Goal: Transaction & Acquisition: Purchase product/service

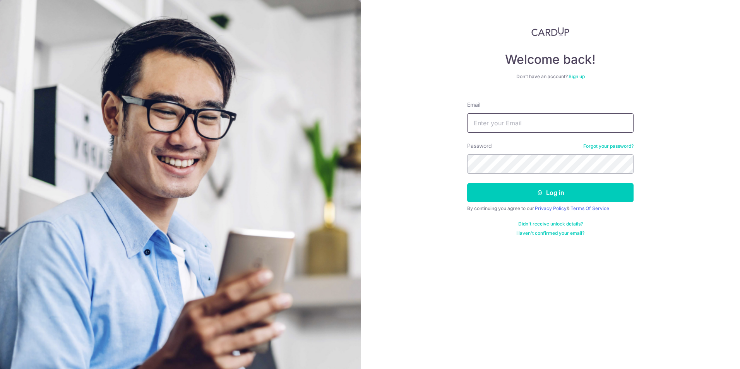
type input "[EMAIL_ADDRESS][DOMAIN_NAME]"
click at [467, 183] on button "Log in" at bounding box center [550, 192] width 166 height 19
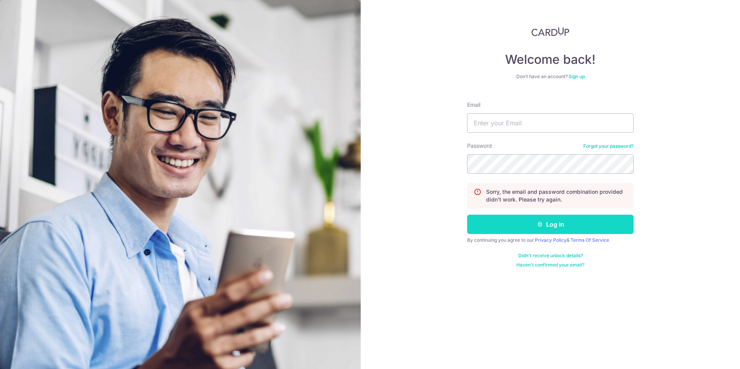
click at [542, 219] on button "Log in" at bounding box center [550, 224] width 166 height 19
click at [513, 121] on input "Email" at bounding box center [550, 122] width 166 height 19
type input "acejr79@gmail.com"
click at [514, 222] on button "Log in" at bounding box center [550, 224] width 166 height 19
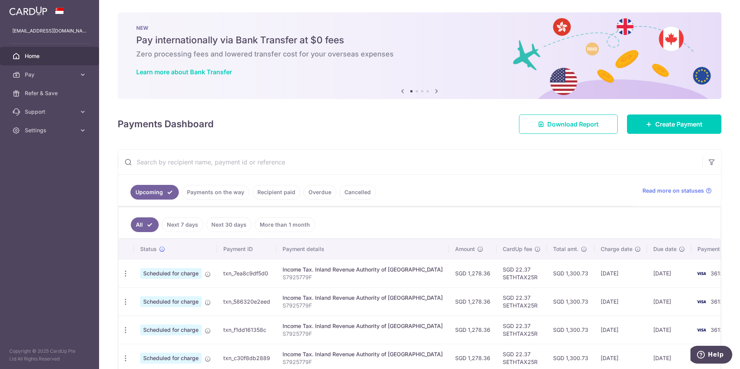
scroll to position [39, 0]
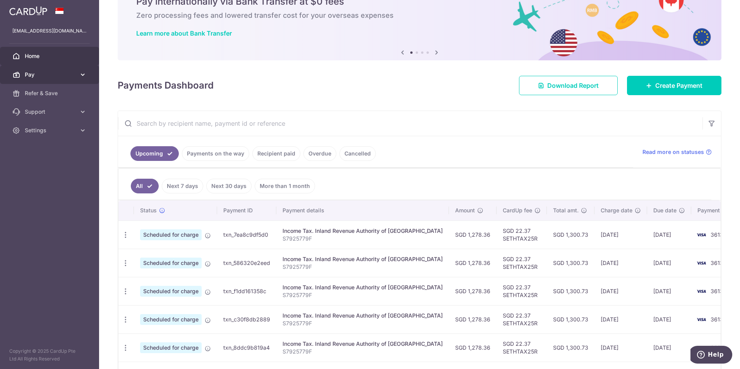
click at [89, 70] on link "Pay" at bounding box center [49, 74] width 99 height 19
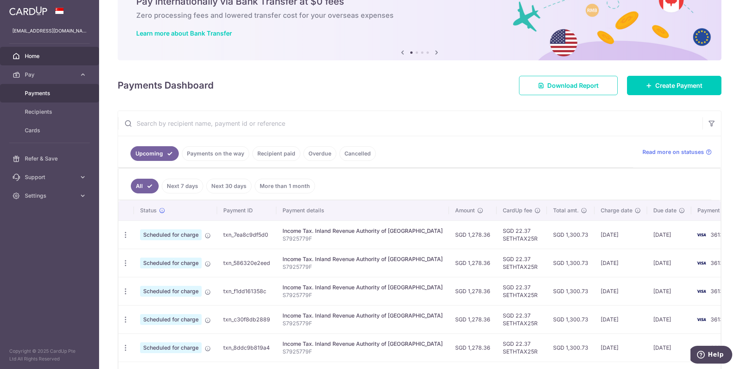
click at [39, 92] on span "Payments" at bounding box center [50, 93] width 51 height 8
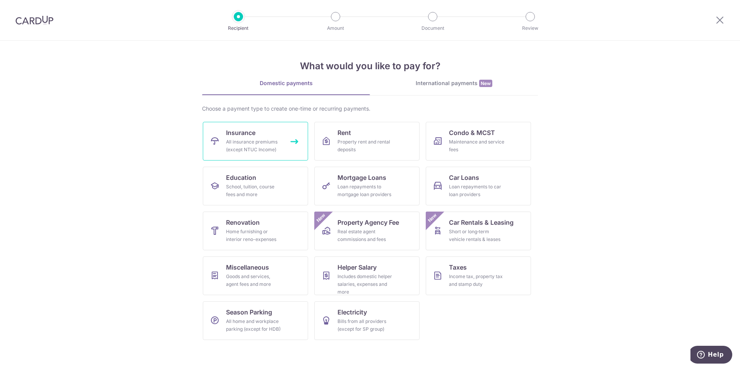
click at [261, 150] on div "All insurance premiums (except NTUC Income)" at bounding box center [254, 145] width 56 height 15
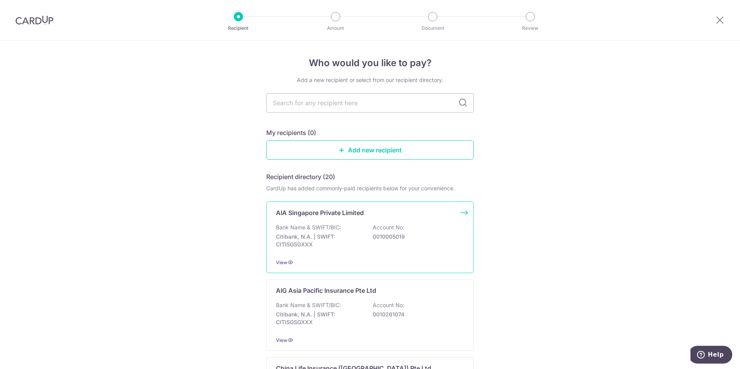
click at [340, 208] on div "AIA Singapore Private Limited Bank Name & SWIFT/BIC: Citibank, N.A. | SWIFT: CI…" at bounding box center [370, 238] width 208 height 72
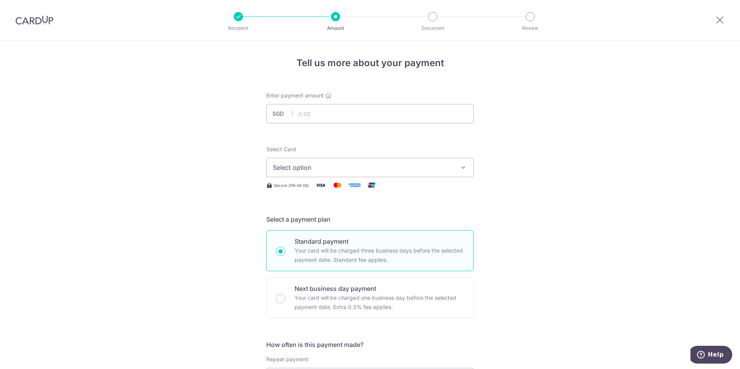
click at [461, 170] on icon "button" at bounding box center [464, 168] width 8 height 8
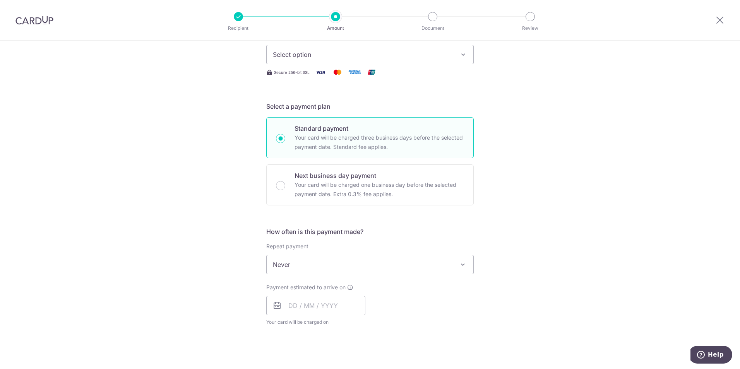
scroll to position [194, 0]
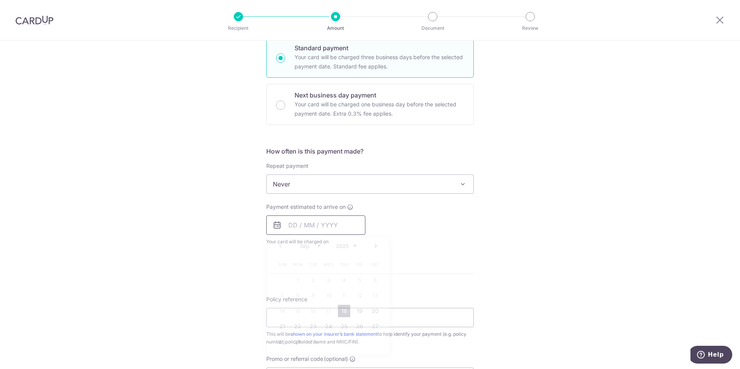
click at [322, 224] on input "text" at bounding box center [315, 225] width 99 height 19
click at [338, 306] on link "18" at bounding box center [344, 311] width 12 height 12
type input "[DATE]"
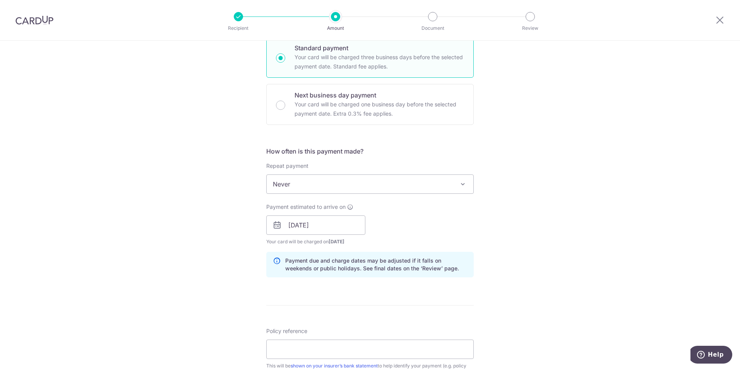
click at [589, 224] on div "Tell us more about your payment Enter payment amount SGD Select Card Select opt…" at bounding box center [370, 213] width 740 height 732
click at [412, 182] on span "Never" at bounding box center [370, 184] width 207 height 19
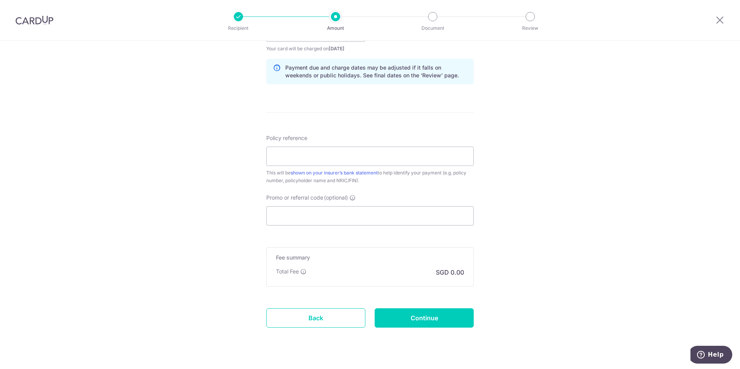
scroll to position [387, 0]
click at [351, 173] on link "shown on your insurer’s bank statement" at bounding box center [334, 173] width 87 height 6
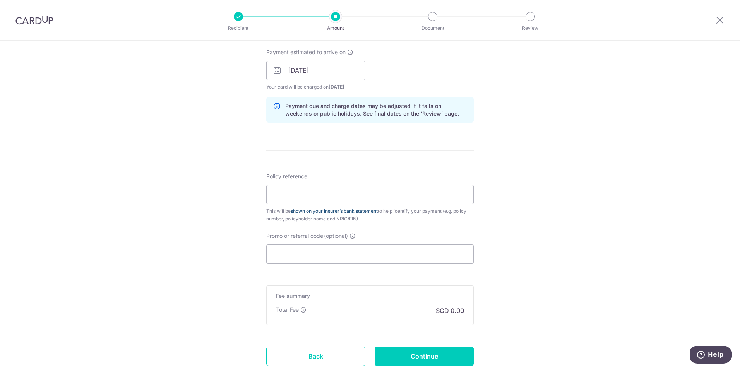
click at [363, 209] on link "shown on your insurer’s bank statement" at bounding box center [334, 211] width 87 height 6
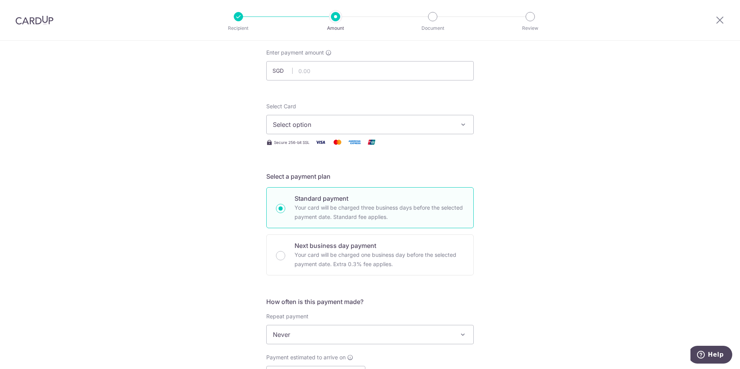
scroll to position [0, 0]
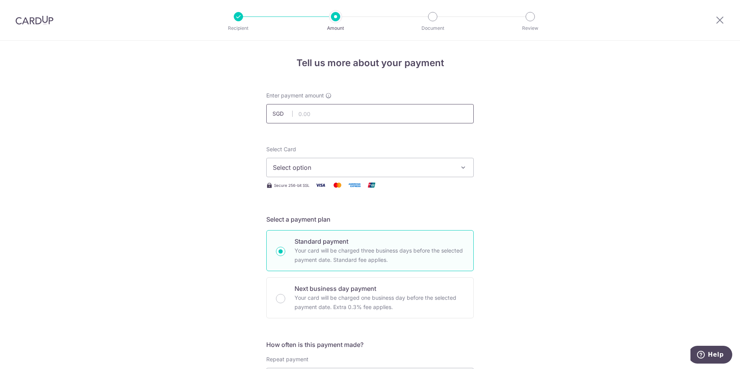
click at [320, 114] on input "text" at bounding box center [370, 113] width 208 height 19
paste input "2,001.20"
type input "2,001.20"
click at [437, 168] on span "Select option" at bounding box center [363, 167] width 180 height 9
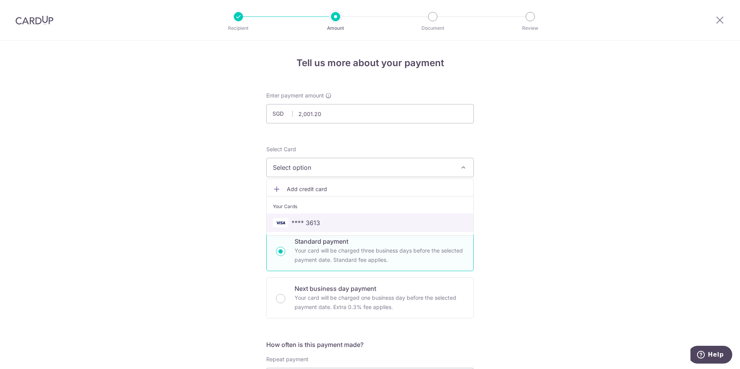
click at [336, 227] on span "**** 3613" at bounding box center [370, 222] width 194 height 9
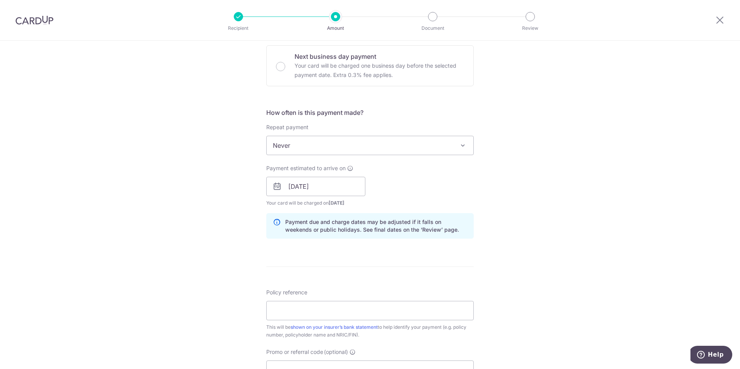
scroll to position [348, 0]
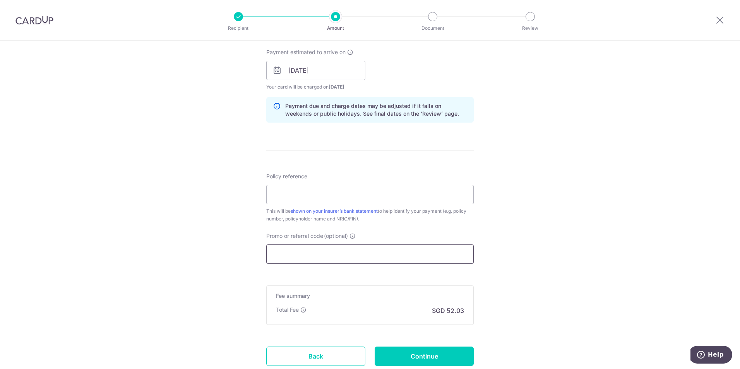
click at [293, 258] on input "Promo or referral code (optional)" at bounding box center [370, 254] width 208 height 19
paste input "MILELION"
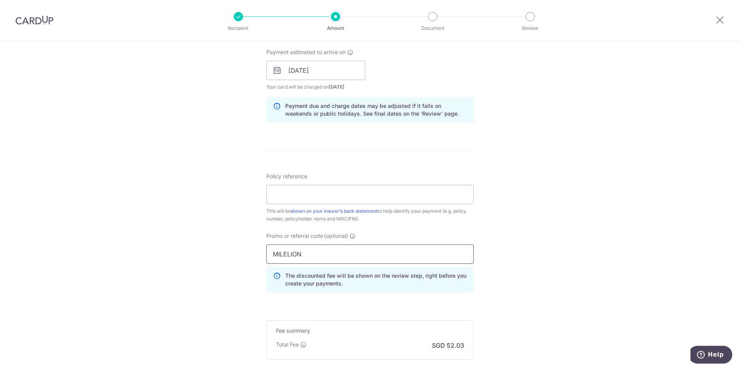
type input "MILELION"
click at [505, 245] on div "Tell us more about your payment Enter payment amount SGD 2,001.20 2001.20 Selec…" at bounding box center [370, 75] width 740 height 767
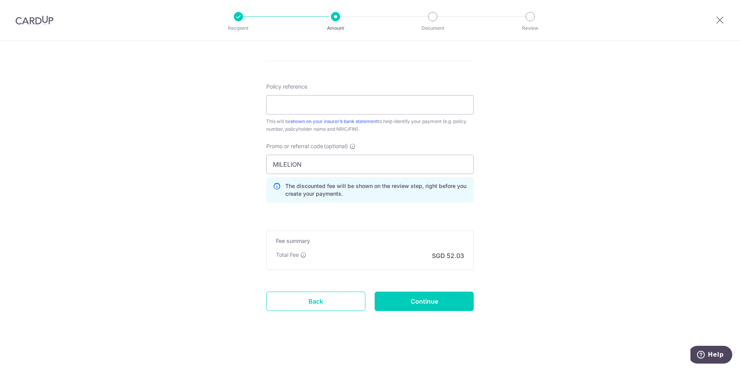
click at [302, 99] on input "Policy reference" at bounding box center [370, 104] width 208 height 19
paste input "E238005589"
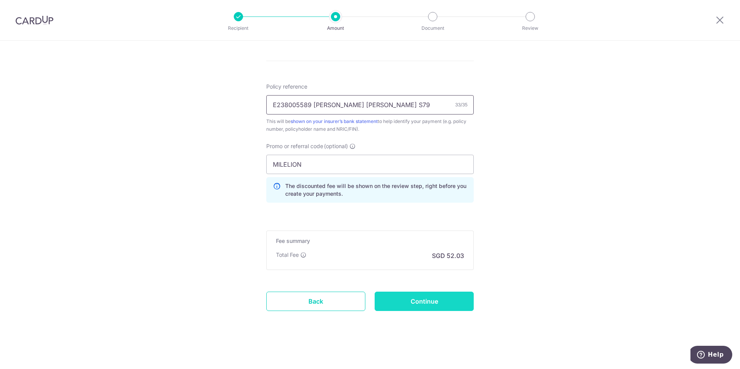
type input "E238005589 [PERSON_NAME] [PERSON_NAME] S7925779F"
click at [453, 299] on input "Continue" at bounding box center [424, 301] width 99 height 19
type input "Create Schedule"
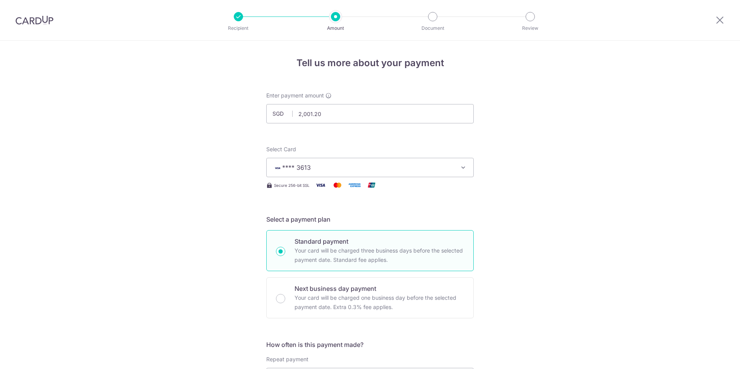
scroll to position [449, 0]
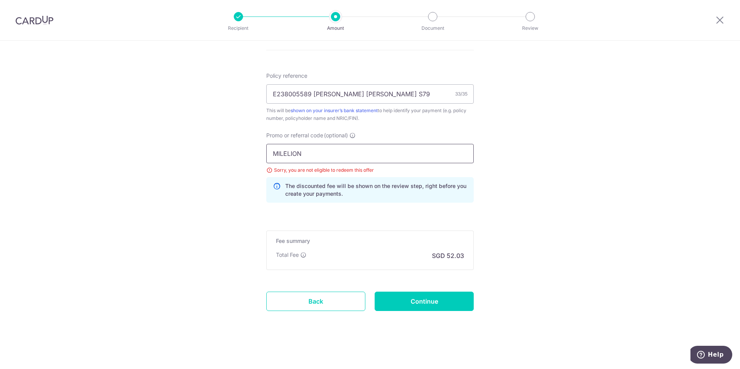
drag, startPoint x: 329, startPoint y: 157, endPoint x: 258, endPoint y: 155, distance: 70.5
paste input "SETHISFY"
type input "SETHISFY"
click at [417, 300] on input "Continue" at bounding box center [424, 301] width 99 height 19
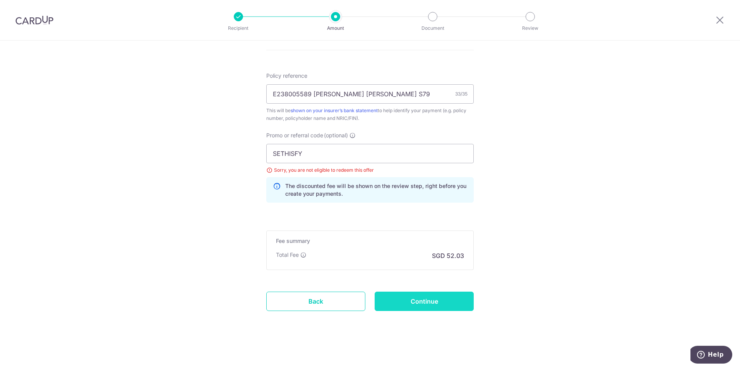
type input "Update Schedule"
